Goal: Task Accomplishment & Management: Manage account settings

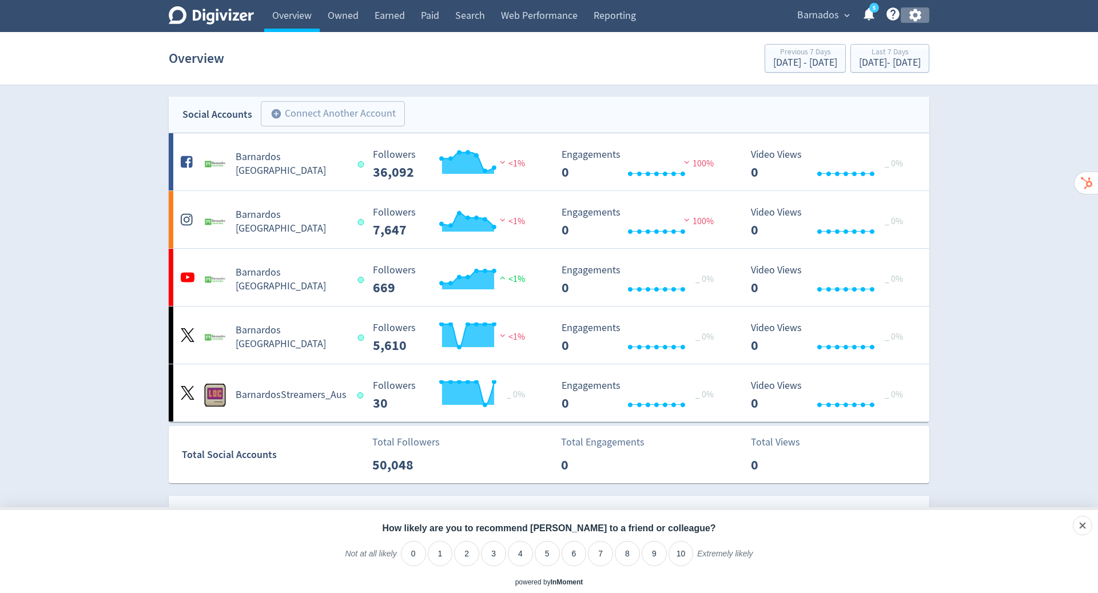
click at [917, 18] on icon "button" at bounding box center [915, 15] width 12 height 13
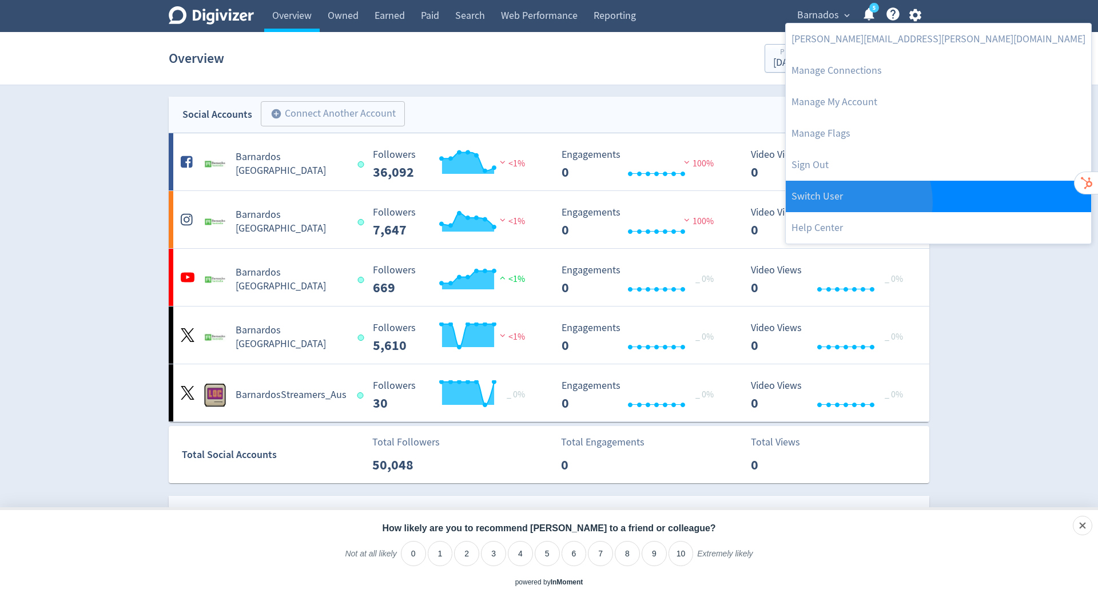
click at [848, 202] on link "Switch User" at bounding box center [938, 196] width 305 height 31
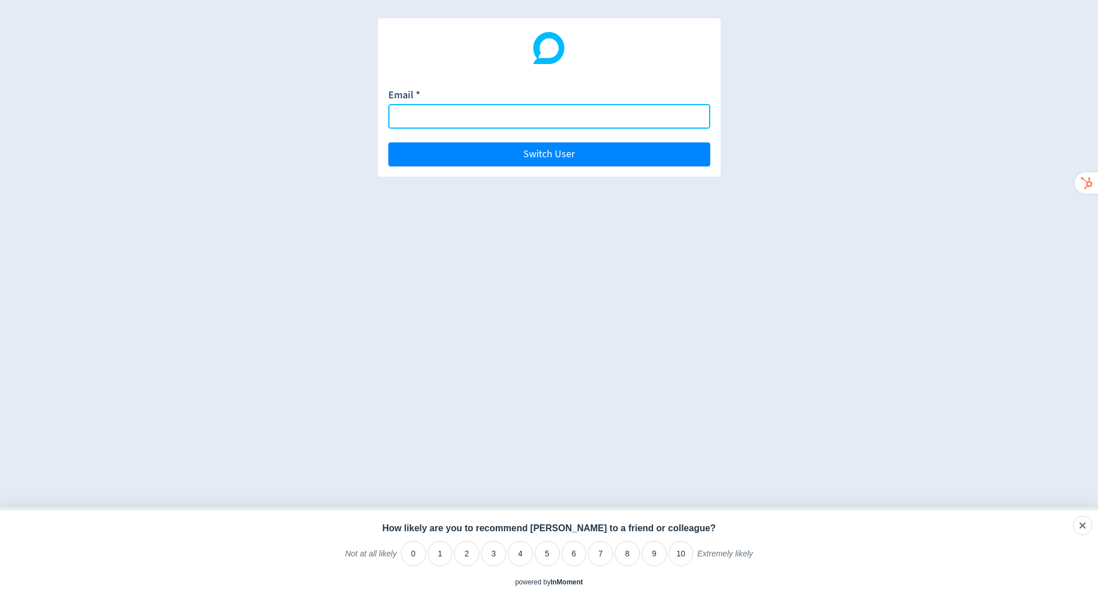
click at [562, 112] on input "Email *" at bounding box center [549, 116] width 322 height 25
paste input "[EMAIL_ADDRESS][DOMAIN_NAME]"
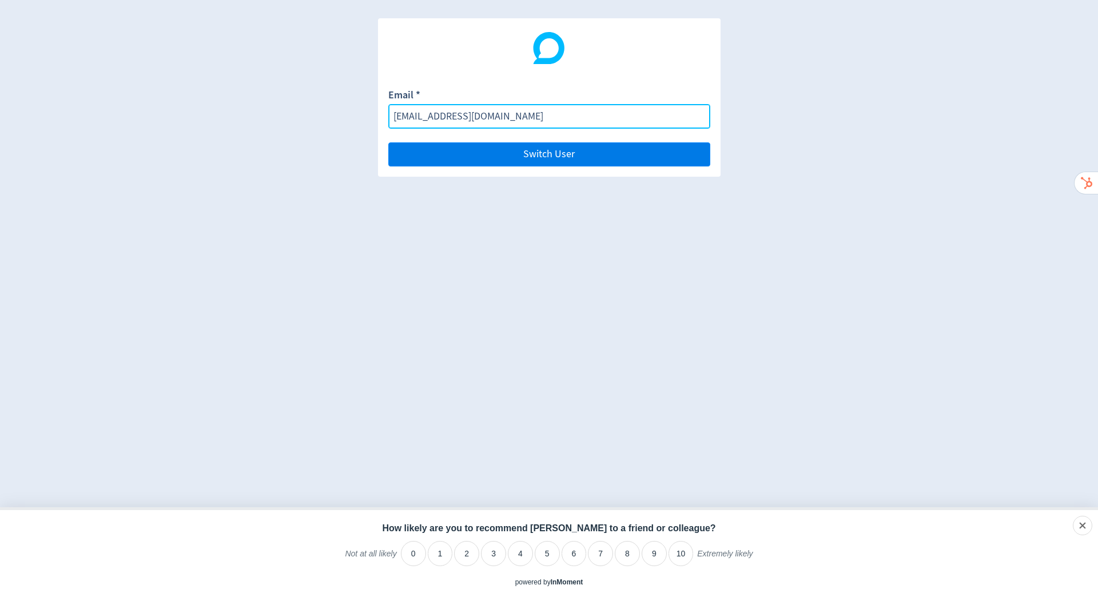
type input "[EMAIL_ADDRESS][DOMAIN_NAME]"
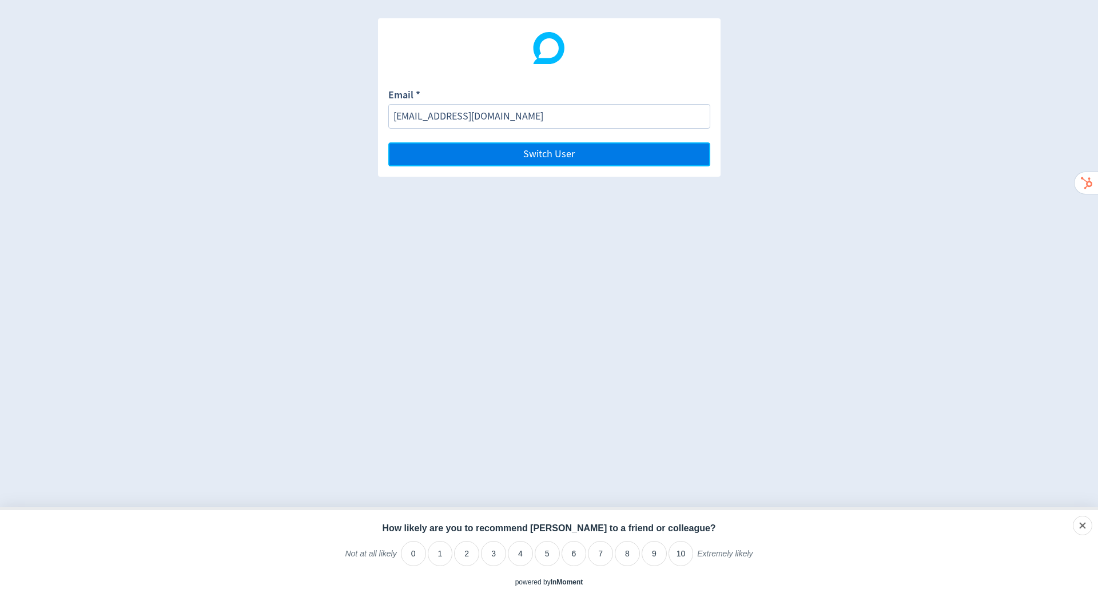
click at [570, 149] on span "Switch User" at bounding box center [548, 154] width 51 height 10
